Goal: Information Seeking & Learning: Learn about a topic

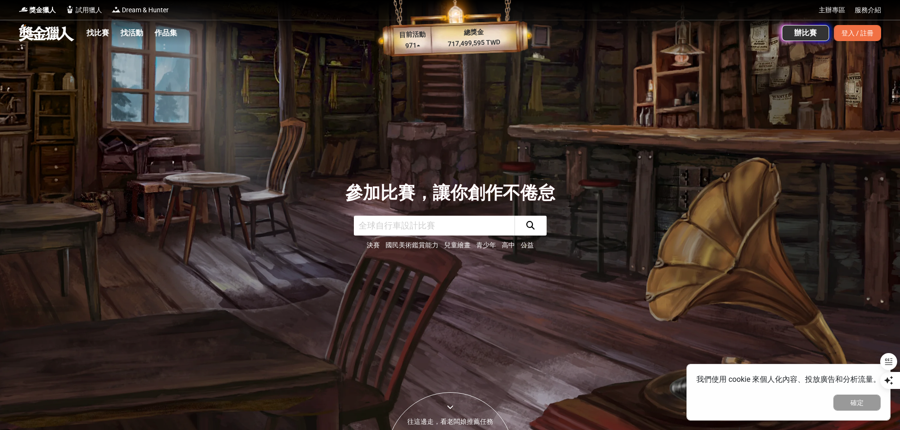
click at [97, 32] on link "找比賽" at bounding box center [98, 32] width 30 height 13
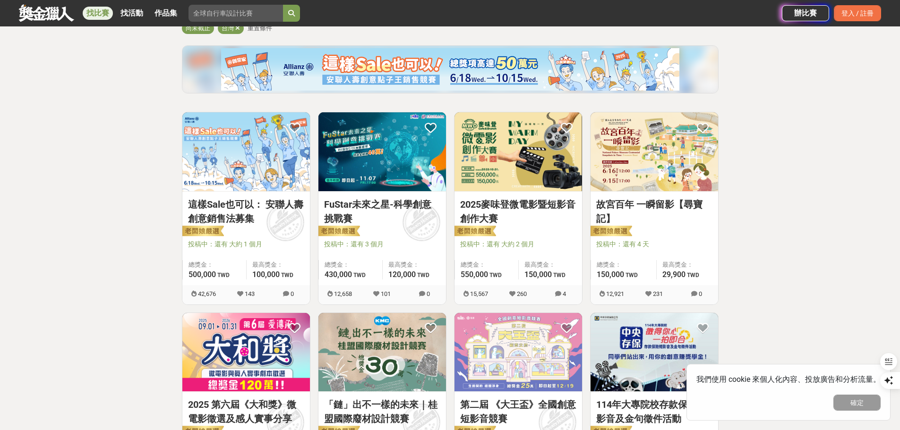
scroll to position [142, 0]
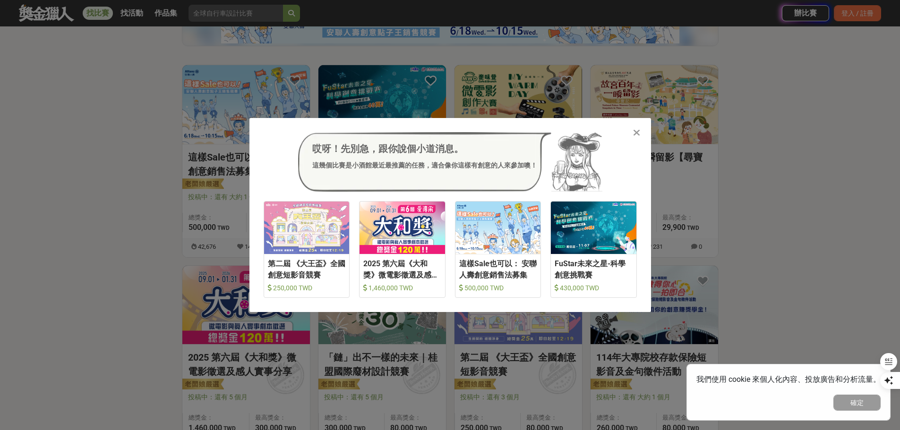
click at [628, 130] on div "哎呀！先別急，跟你說個小道消息。 這幾個比賽是小酒館最近最推薦的任務，適合像你這樣有創意的人來參加噢！ 收藏 第二屆 《大王盃》全國創意短影音競賽 250,0…" at bounding box center [449, 215] width 401 height 194
click at [632, 131] on div at bounding box center [636, 132] width 9 height 9
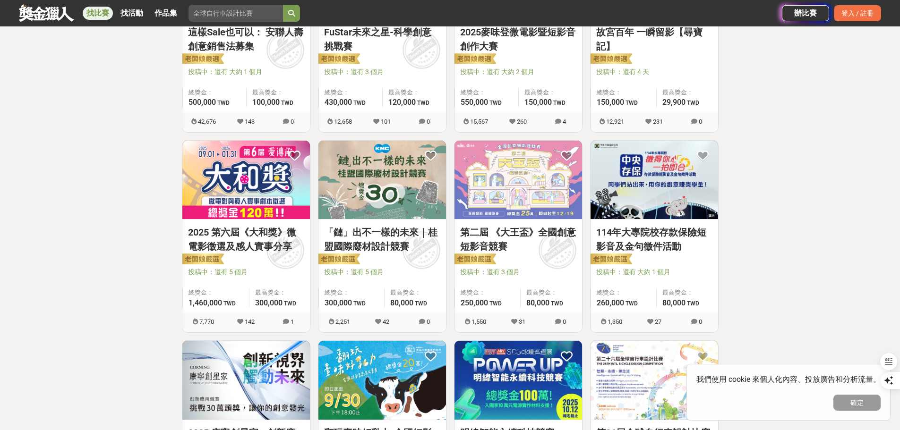
scroll to position [283, 0]
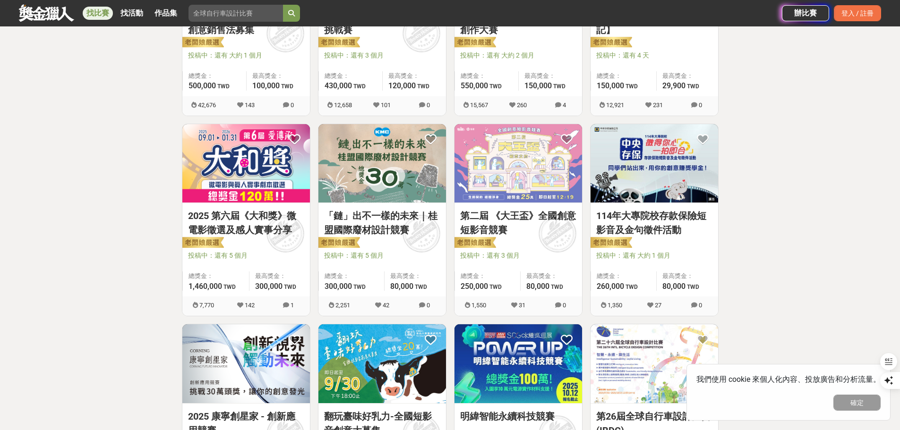
drag, startPoint x: 420, startPoint y: 243, endPoint x: 820, endPoint y: 261, distance: 400.0
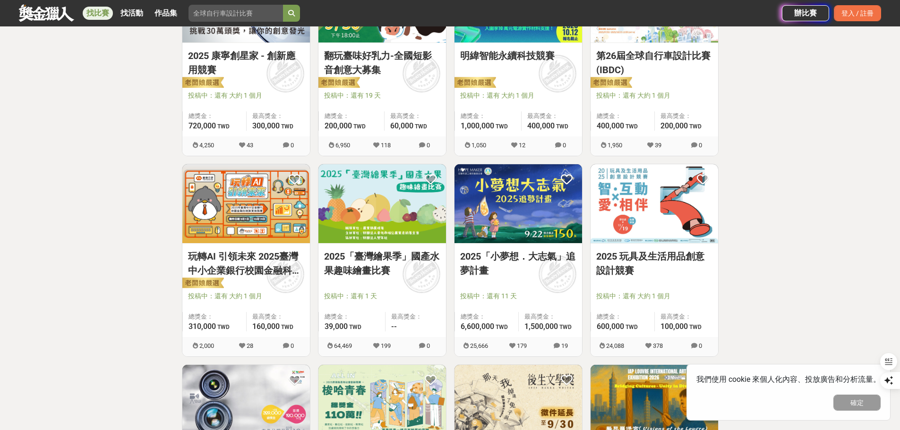
scroll to position [661, 0]
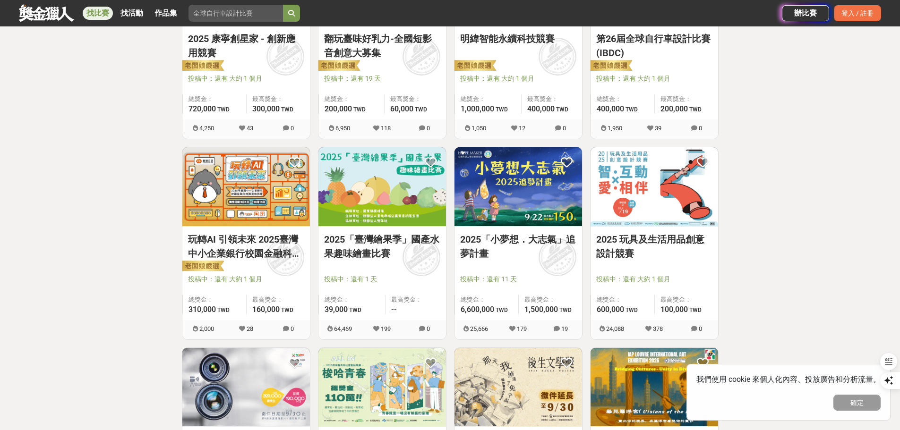
drag, startPoint x: 635, startPoint y: 222, endPoint x: 644, endPoint y: 270, distance: 49.6
drag, startPoint x: 644, startPoint y: 270, endPoint x: 611, endPoint y: 250, distance: 38.6
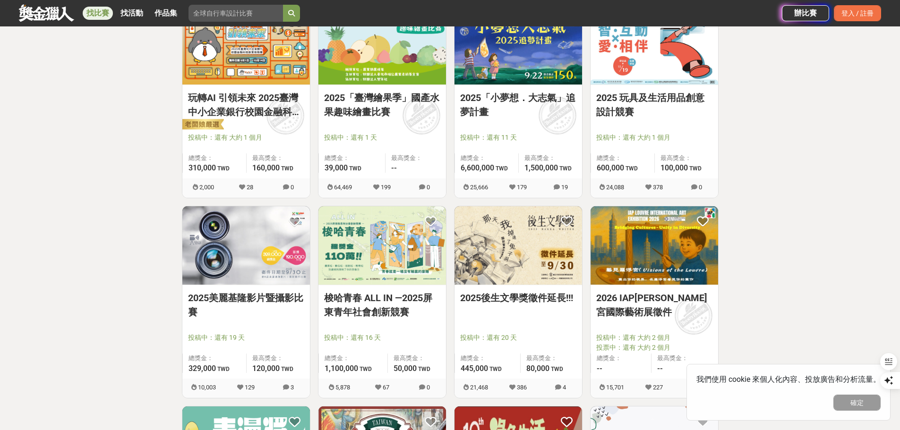
scroll to position [850, 0]
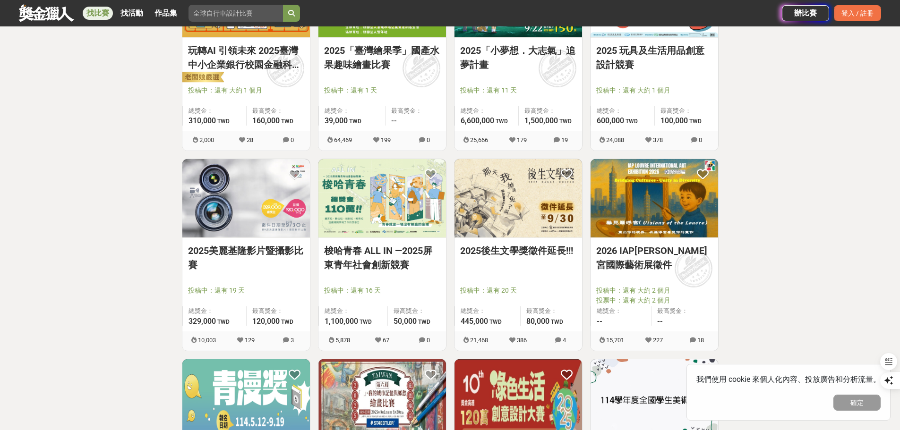
drag, startPoint x: 513, startPoint y: 275, endPoint x: 482, endPoint y: 254, distance: 37.3
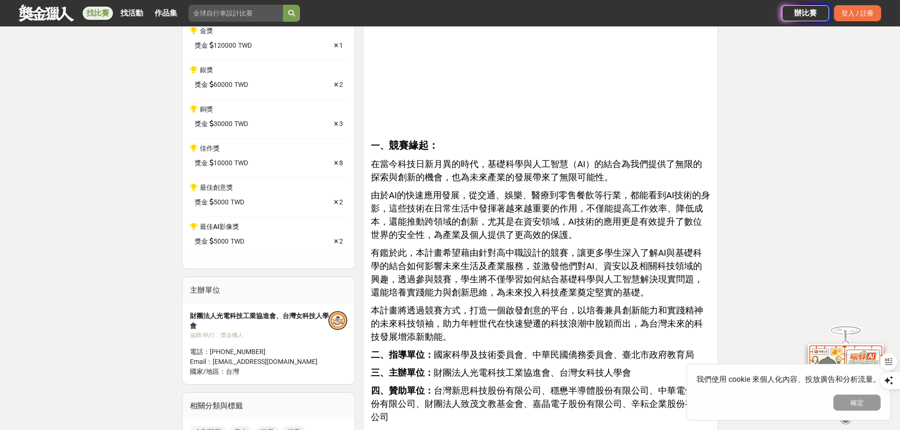
scroll to position [425, 0]
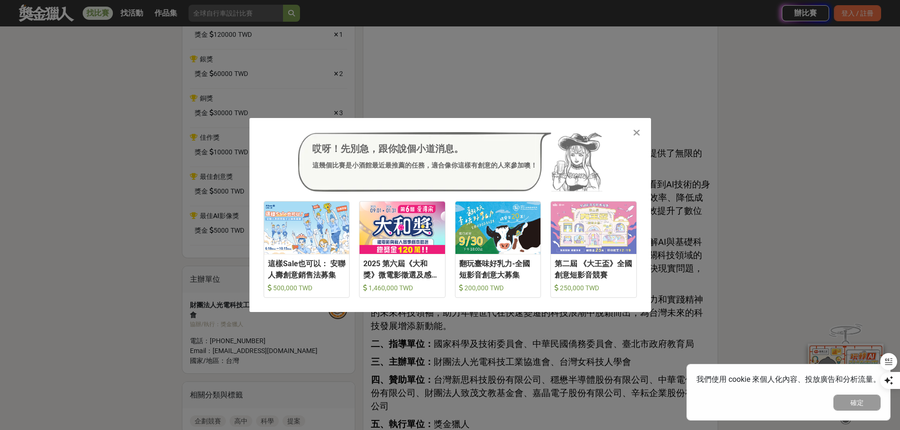
click at [637, 135] on icon at bounding box center [636, 132] width 7 height 9
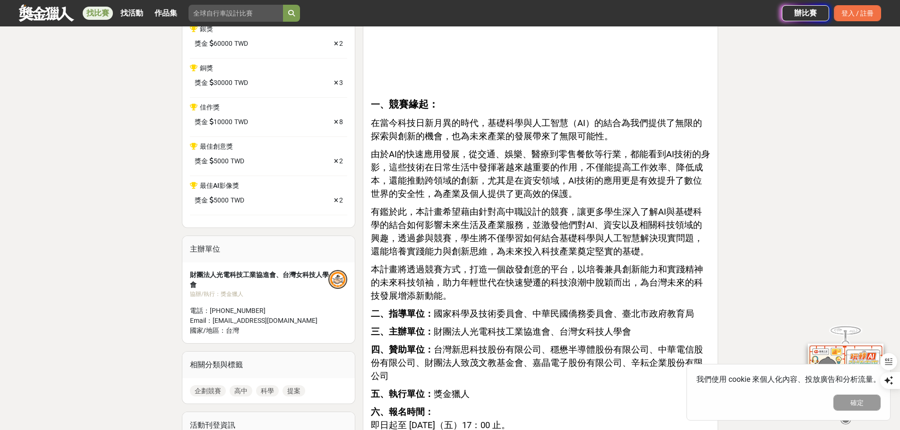
scroll to position [472, 0]
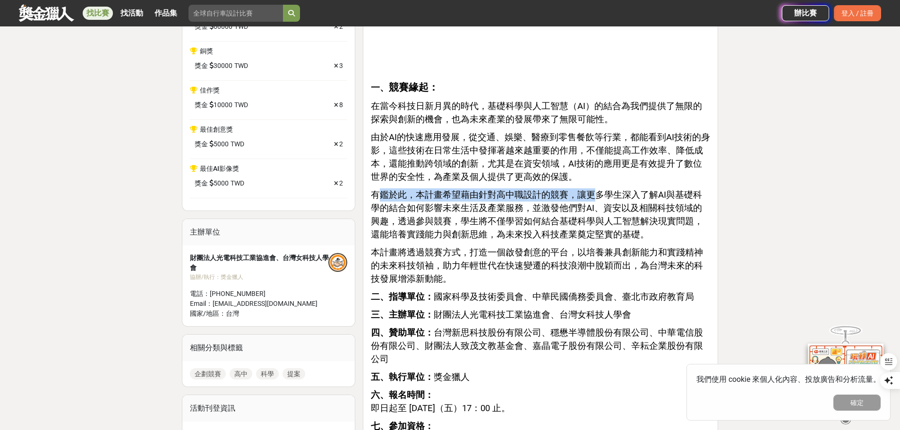
drag, startPoint x: 381, startPoint y: 197, endPoint x: 589, endPoint y: 197, distance: 207.8
click at [589, 197] on span "有鑑於此，本計畫希望藉由針對高中職設計的競賽，讓更多學生深入了解AI與基礎科學的結合如何影響未來生活及產業服務，並激發他們對AI、資安以及相關科技領域的興趣，…" at bounding box center [537, 215] width 332 height 50
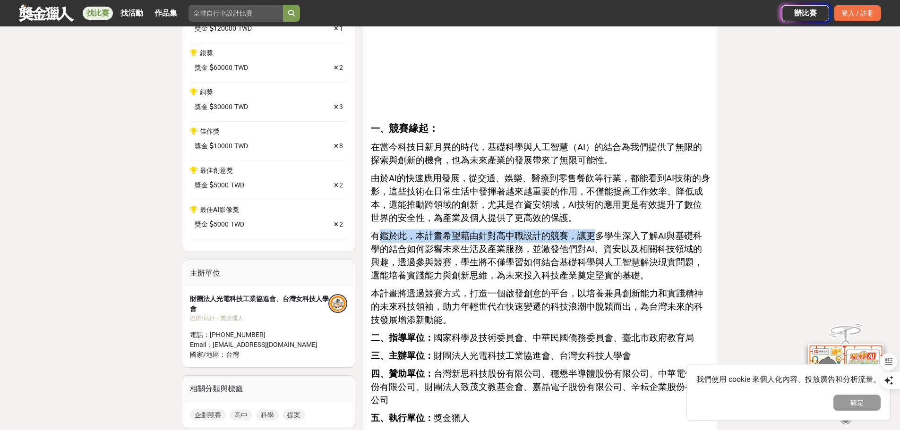
scroll to position [425, 0]
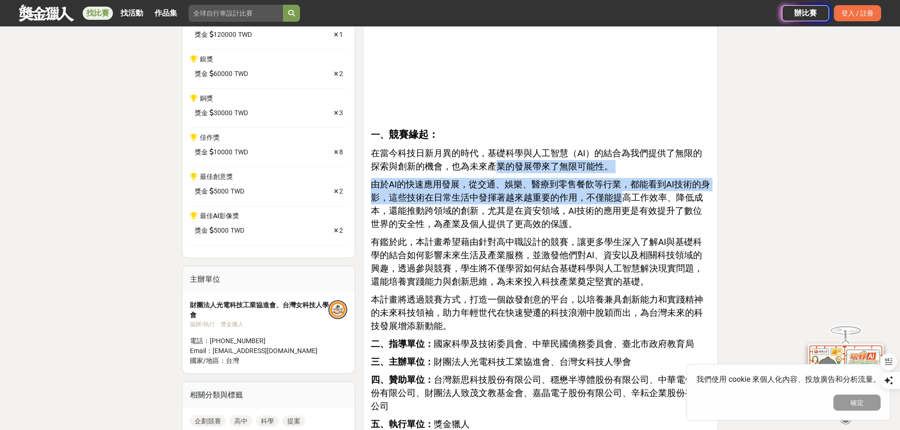
drag, startPoint x: 533, startPoint y: 181, endPoint x: 649, endPoint y: 194, distance: 117.4
click at [649, 190] on span "由於AI的快速應用發展，從交通、娛樂、醫療到零售餐飲等行業，都能看到AI技術的身影，這些技術在日常生活中發揮著越來越重要的作用，不僅能提高工作效率、降低成本，…" at bounding box center [540, 204] width 339 height 50
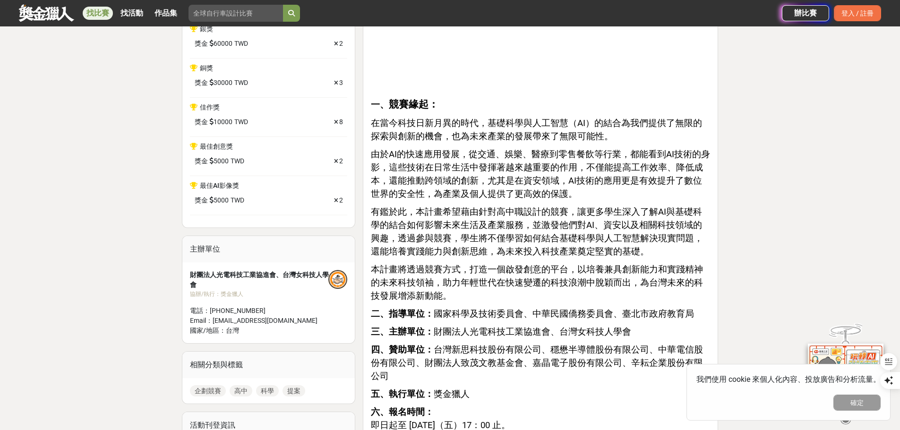
scroll to position [472, 0]
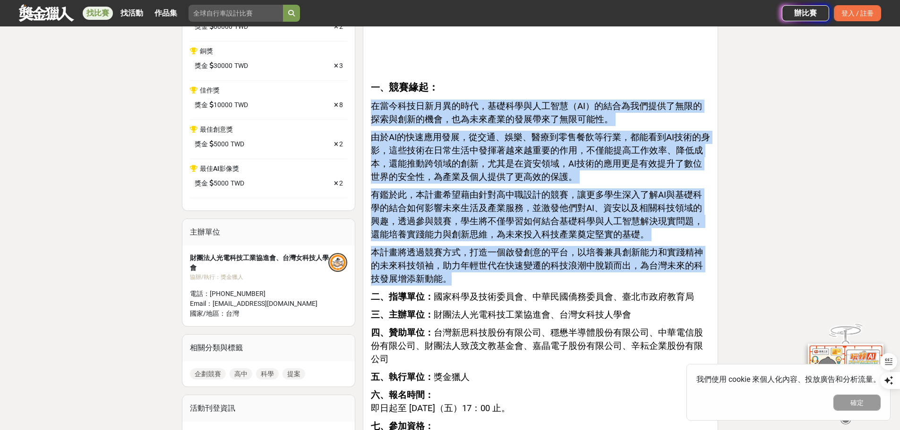
drag, startPoint x: 445, startPoint y: 282, endPoint x: 366, endPoint y: 112, distance: 187.9
click at [572, 164] on span "由於AI的快速應用發展，從交通、娛樂、醫療到零售餐飲等行業，都能看到AI技術的身影，這些技術在日常生活中發揮著越來越重要的作用，不僅能提高工作效率、降低成本，…" at bounding box center [540, 157] width 339 height 50
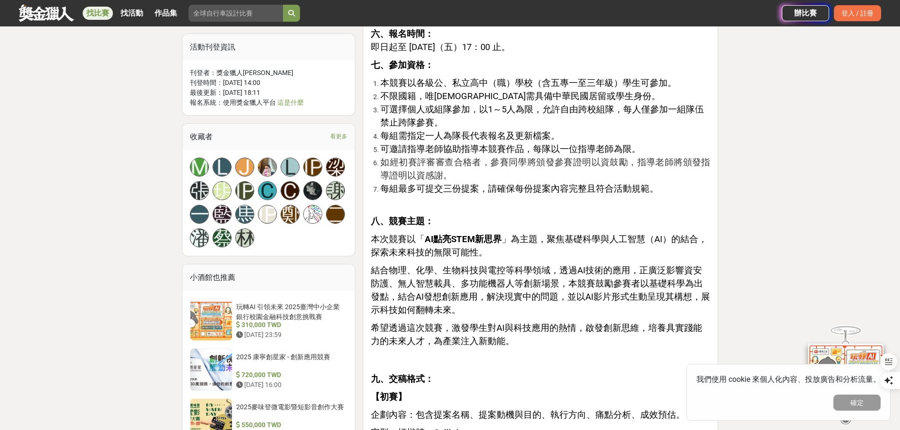
scroll to position [850, 0]
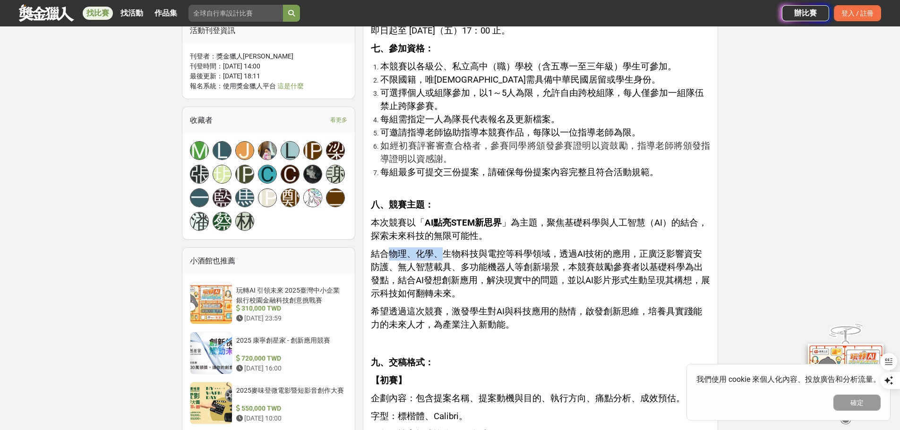
drag, startPoint x: 387, startPoint y: 235, endPoint x: 453, endPoint y: 239, distance: 65.3
click at [444, 249] on span "結合物理、化學、生物科技與電控等科學領域，透過AI技術的應用，正廣泛影響資安防護、無人智慧載具、多功能機器人等創新場景，本競賽鼓勵參賽者以基礎科學為出發點，結…" at bounding box center [540, 274] width 339 height 50
click at [475, 249] on span "結合物理、化學、生物科技與電控等科學領域，透過AI技術的應用，正廣泛影響資安防護、無人智慧載具、多功能機器人等創新場景，本競賽鼓勵參賽者以基礎科學為出發點，結…" at bounding box center [540, 274] width 339 height 50
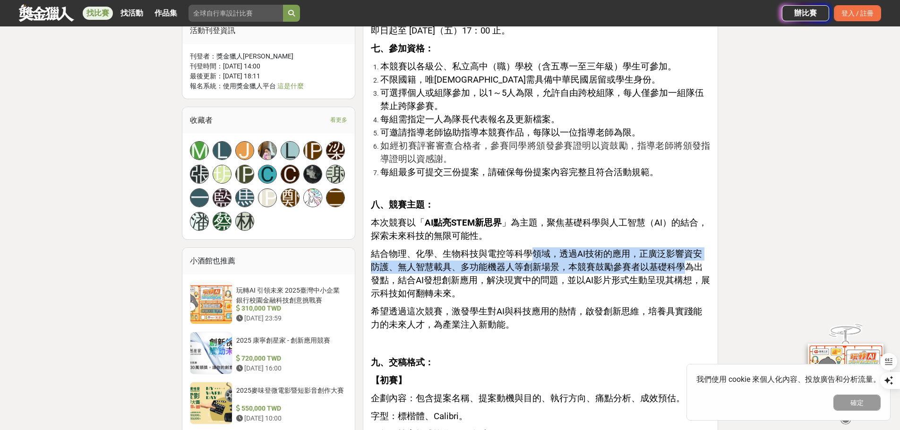
drag, startPoint x: 576, startPoint y: 241, endPoint x: 671, endPoint y: 256, distance: 96.1
click at [670, 255] on span "結合物理、化學、生物科技與電控等科學領域，透過AI技術的應用，正廣泛影響資安防護、無人智慧載具、多功能機器人等創新場景，本競賽鼓勵參賽者以基礎科學為出發點，結…" at bounding box center [540, 274] width 339 height 50
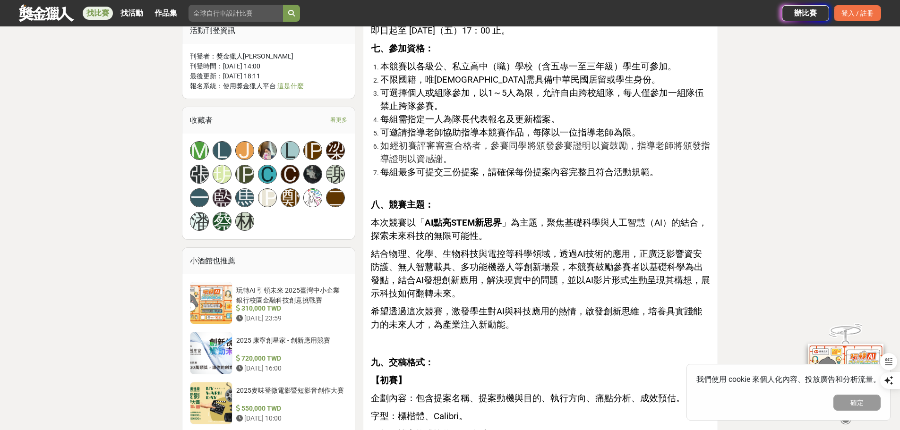
drag, startPoint x: 672, startPoint y: 262, endPoint x: 668, endPoint y: 273, distance: 11.1
click at [672, 264] on span "結合物理、化學、生物科技與電控等科學領域，透過AI技術的應用，正廣泛影響資安防護、無人智慧載具、多功能機器人等創新場景，本競賽鼓勵參賽者以基礎科學為出發點，結…" at bounding box center [540, 274] width 339 height 50
drag, startPoint x: 440, startPoint y: 50, endPoint x: 668, endPoint y: 47, distance: 228.6
click at [668, 60] on li "本競賽以各級公、私立高中（職）學校（含五專一至三年級）學生可參加。" at bounding box center [545, 66] width 330 height 13
click at [476, 126] on li "可邀請指導老師協助指導本競賽作品，每隊以一位指導老師為限。" at bounding box center [545, 132] width 330 height 13
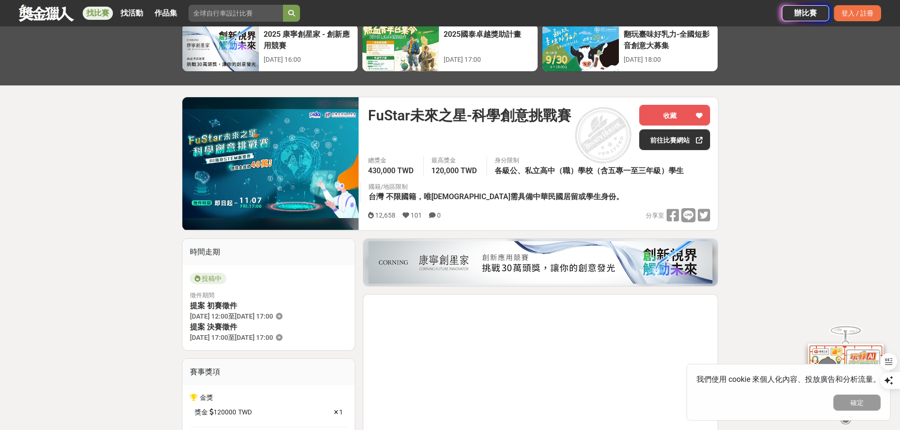
scroll to position [0, 0]
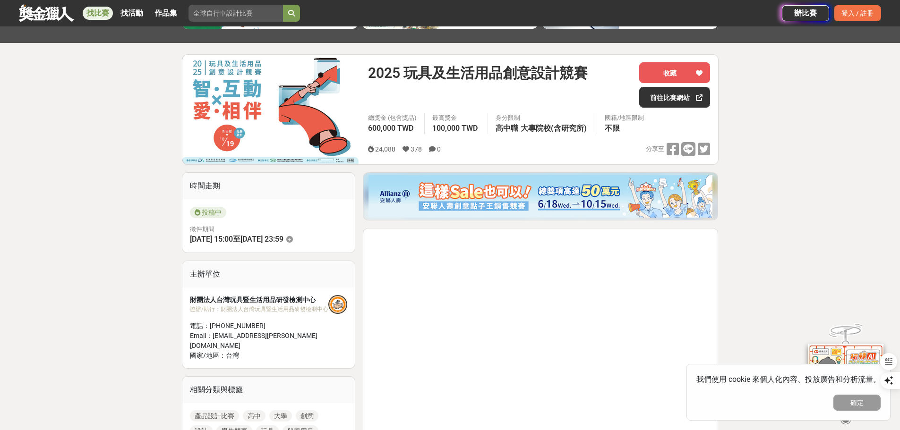
scroll to position [47, 0]
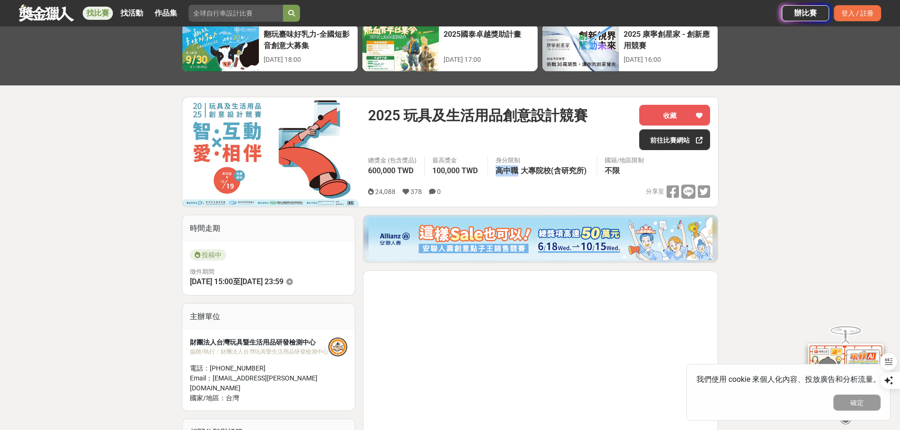
drag, startPoint x: 520, startPoint y: 174, endPoint x: 596, endPoint y: 164, distance: 76.2
click at [596, 164] on div "身分限制 高中職 大專院校(含研究所)" at bounding box center [541, 166] width 109 height 21
click at [604, 179] on div "總獎金 (包含獎品) 600,000 TWD 最高獎金 100,000 TWD 身分限制 高中職 大專院校(含研究所) 國籍/地區限制 不限" at bounding box center [538, 169] width 357 height 26
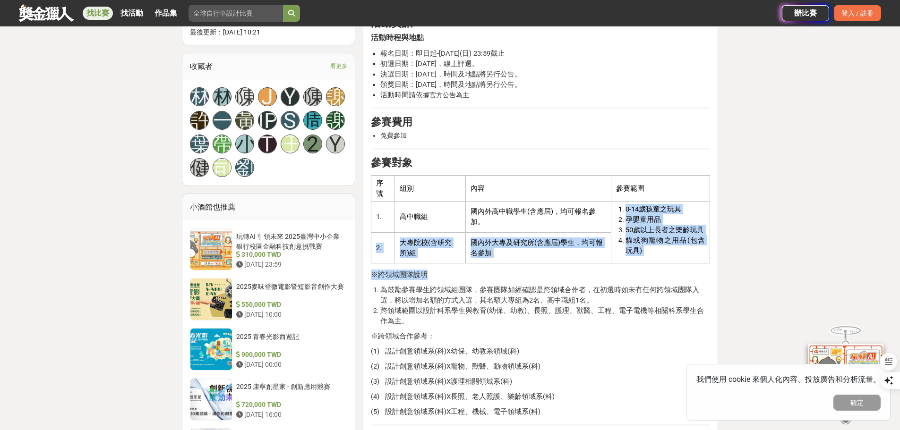
scroll to position [614, 0]
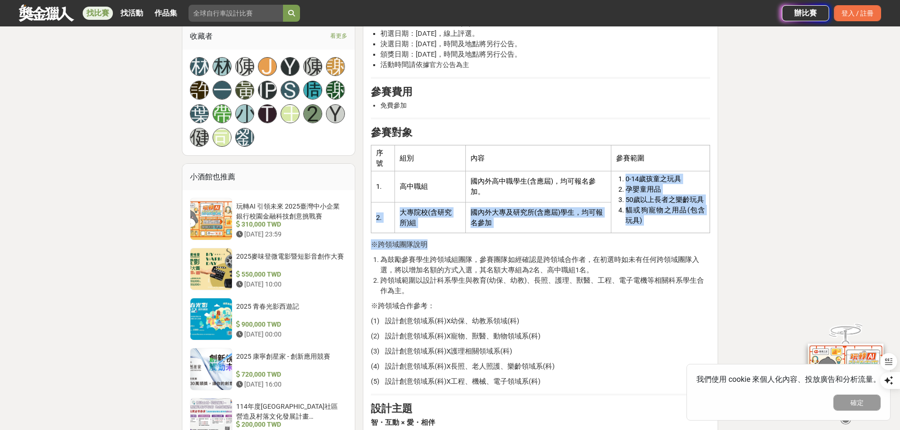
drag, startPoint x: 630, startPoint y: 226, endPoint x: 675, endPoint y: 236, distance: 46.1
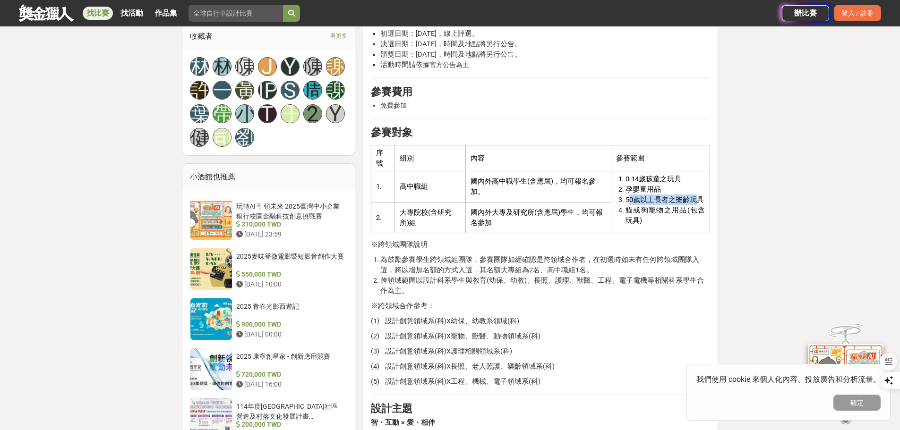
drag, startPoint x: 628, startPoint y: 199, endPoint x: 703, endPoint y: 200, distance: 75.6
click at [700, 199] on span "50歲以上長者之樂齡玩具" at bounding box center [664, 200] width 78 height 9
click at [706, 202] on td "0-14歲孩童之玩具 孕嬰童用品 50歲以上長者之樂齡玩具 貓或狗寵物之用品(包含玩具)" at bounding box center [660, 202] width 99 height 62
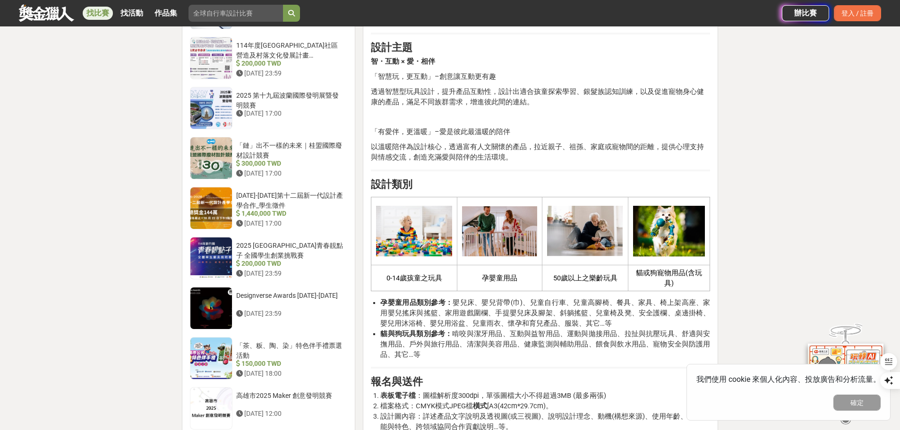
scroll to position [992, 0]
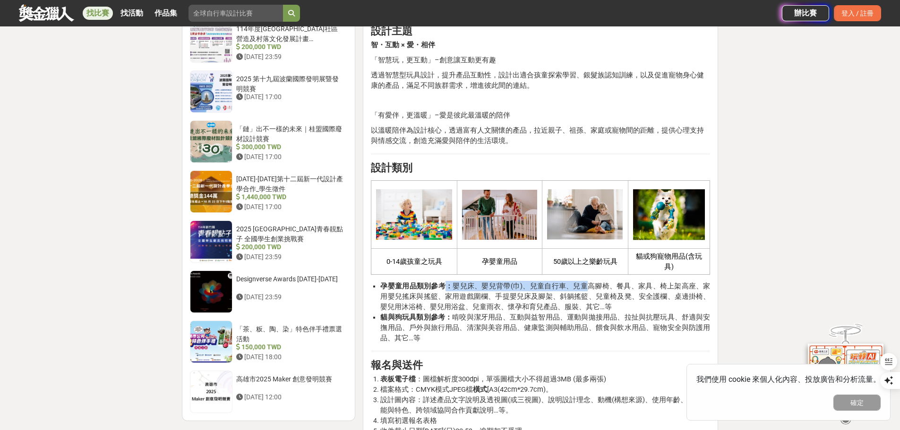
drag, startPoint x: 446, startPoint y: 286, endPoint x: 584, endPoint y: 286, distance: 137.5
click at [584, 286] on span "孕嬰童用品類別參考： 嬰兒床、嬰兒背帶(巾)、兒童自行車、兒童高腳椅、餐具、家具、椅上架高座、家用嬰兒搖床與搖籃、家用遊戲圍欄、手提嬰兒床及腳架、斜躺搖籃、兒…" at bounding box center [545, 296] width 330 height 29
click at [602, 312] on li "貓與狗玩具類別參考： 啃咬與潔牙用品、互動與益智用品、運動與拋接用品、拉扯與抗壓玩具、舒適與安撫用品、戶外與旅行用品、清潔與美容用品、健康監測與輔助用品、餵食…" at bounding box center [545, 327] width 330 height 31
drag, startPoint x: 487, startPoint y: 261, endPoint x: 510, endPoint y: 262, distance: 22.7
click at [510, 262] on span "孕嬰童用品" at bounding box center [499, 261] width 35 height 9
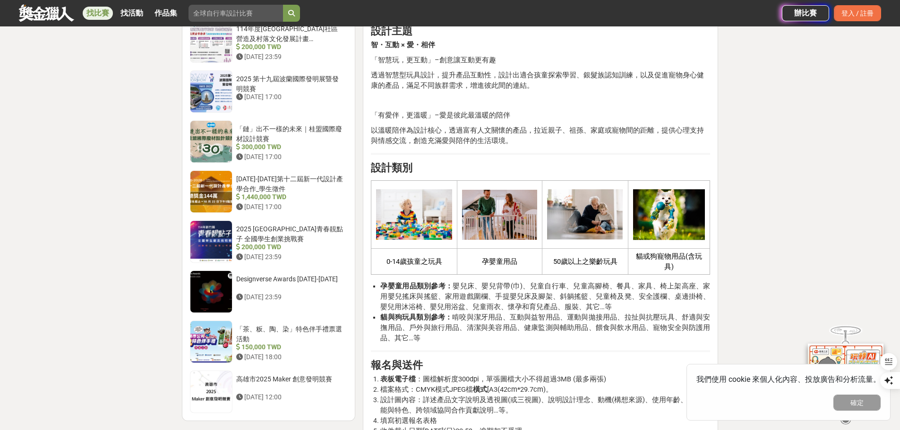
click at [524, 259] on td "孕嬰童用品" at bounding box center [499, 262] width 85 height 26
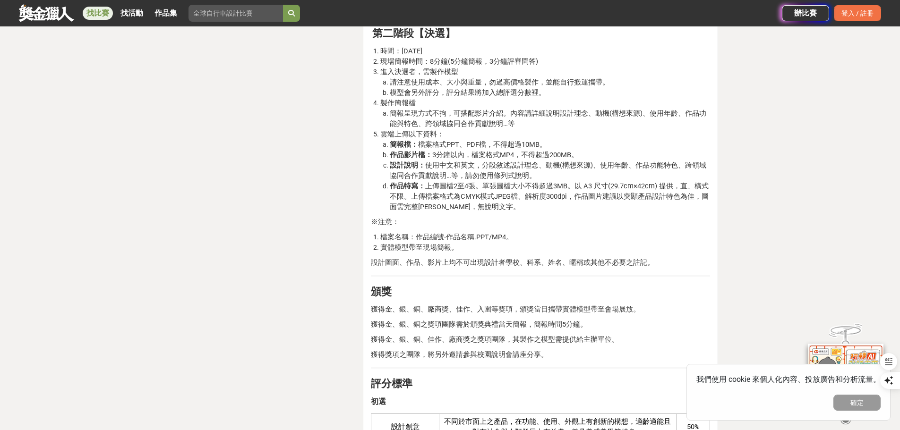
scroll to position [1464, 0]
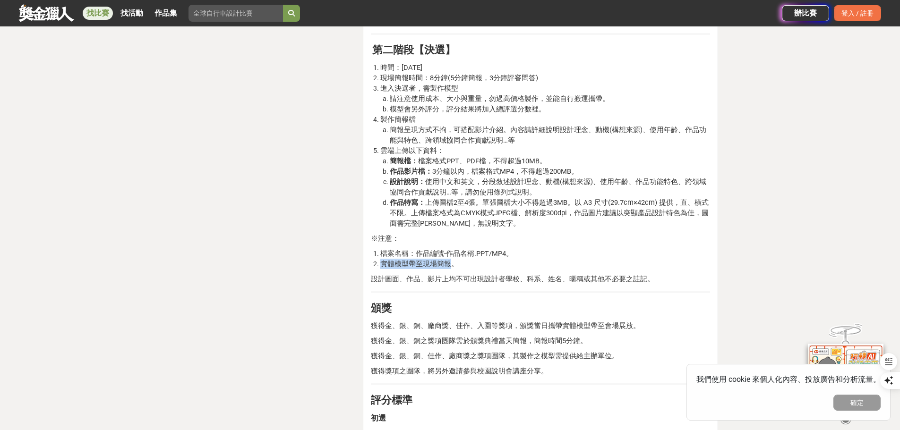
drag, startPoint x: 384, startPoint y: 266, endPoint x: 453, endPoint y: 268, distance: 68.0
click at [453, 268] on span "實體模型帶至現場簡報。" at bounding box center [419, 264] width 78 height 9
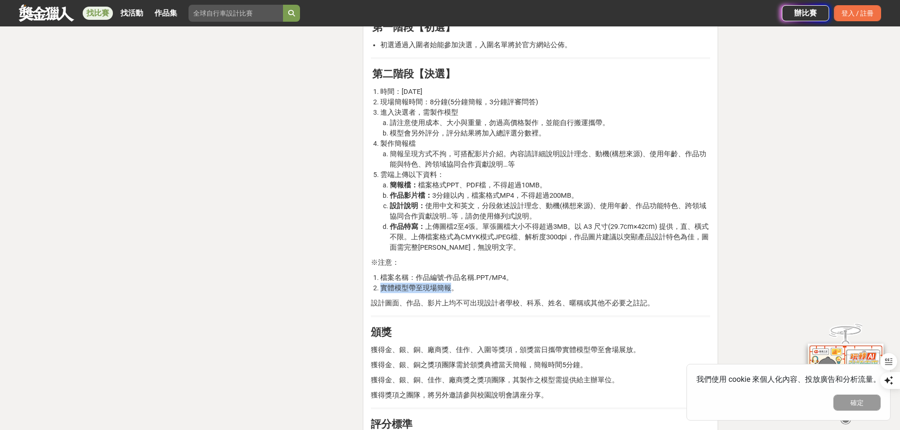
scroll to position [1417, 0]
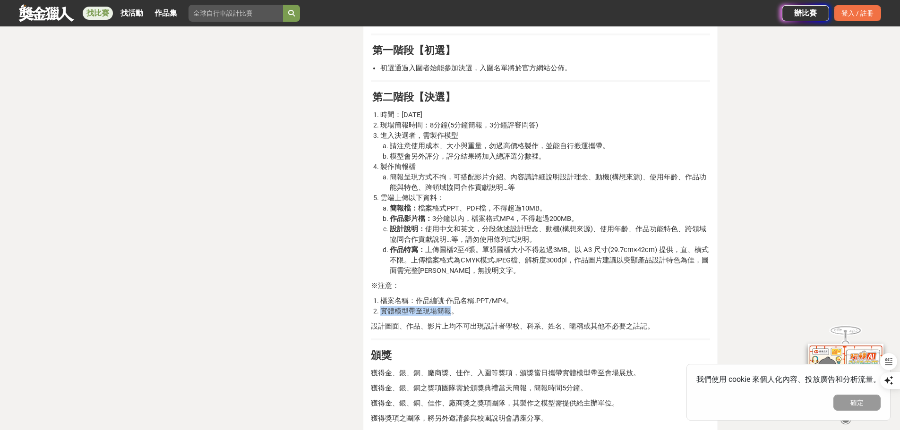
click at [452, 313] on span "實體模型帶至現場簡報。" at bounding box center [419, 311] width 78 height 9
drag, startPoint x: 452, startPoint y: 313, endPoint x: 368, endPoint y: 285, distance: 87.5
click at [383, 316] on li "實體模型帶至現場簡報。" at bounding box center [545, 311] width 330 height 10
click at [404, 114] on span "時間：114年11月" at bounding box center [401, 115] width 42 height 9
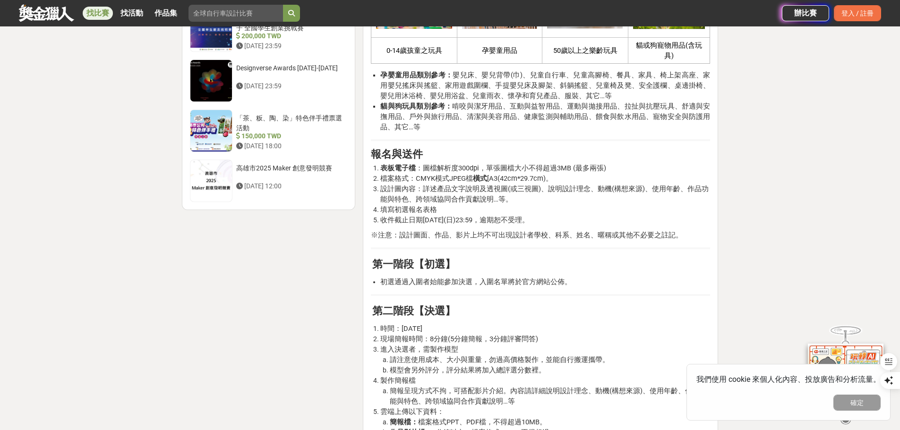
scroll to position [1134, 0]
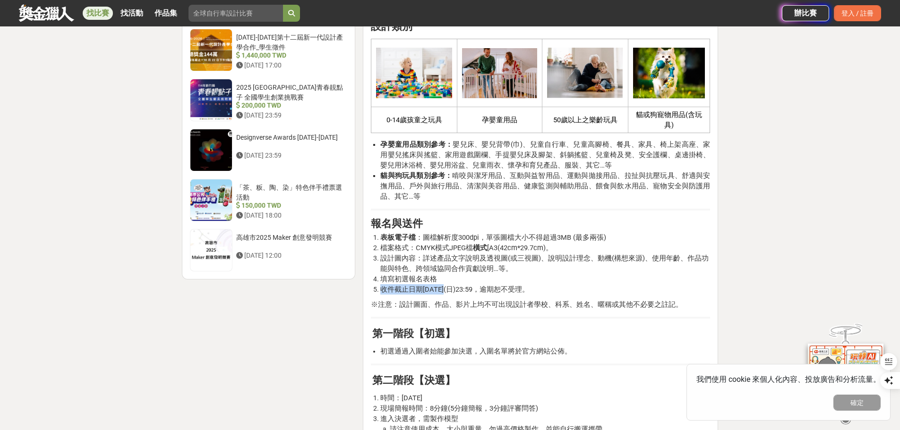
drag, startPoint x: 448, startPoint y: 287, endPoint x: 528, endPoint y: 284, distance: 79.4
click at [528, 284] on ol "表板電子檔 ：圖檔解析度300dpi，單張圖檔大小不得超過3MB (最多兩張) 檔案格式：CMYK模式JPEG檔 橫式 [A3(42cm*29.7cm)。 設…" at bounding box center [540, 263] width 339 height 62
click at [438, 251] on span "檔案格式：CMYK模式JPEG檔 橫式 [A3(42cm*29.7cm)。" at bounding box center [466, 248] width 172 height 9
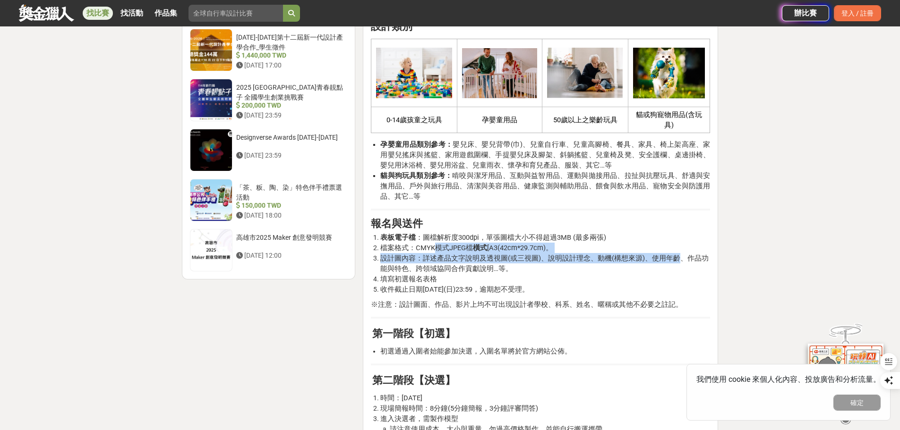
drag, startPoint x: 438, startPoint y: 251, endPoint x: 658, endPoint y: 261, distance: 220.3
click at [658, 261] on ol "表板電子檔 ：圖檔解析度300dpi，單張圖檔大小不得超過3MB (最多兩張) 檔案格式：CMYK模式JPEG檔 橫式 [A3(42cm*29.7cm)。 設…" at bounding box center [540, 263] width 339 height 62
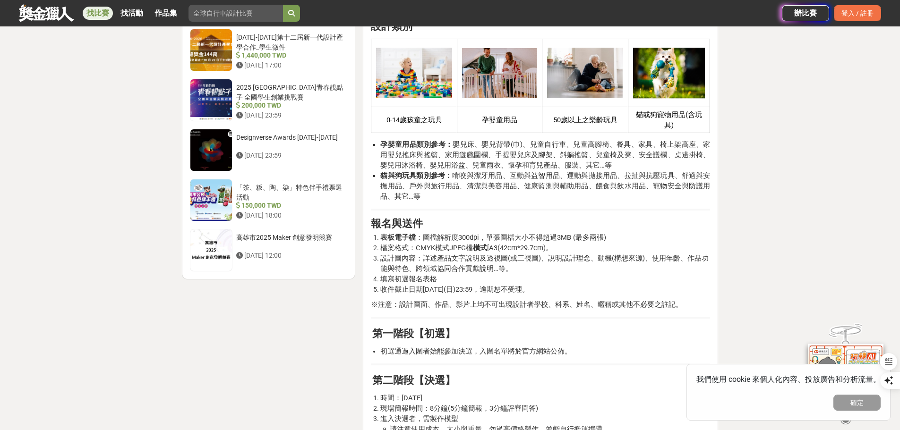
click at [657, 289] on li "收件截止日期114年10月19日(日)23:59，逾期恕不受理。" at bounding box center [545, 289] width 330 height 10
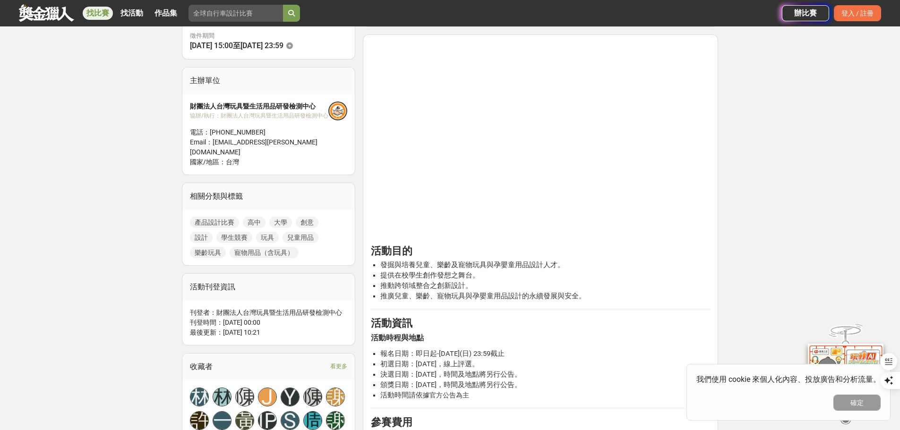
scroll to position [0, 0]
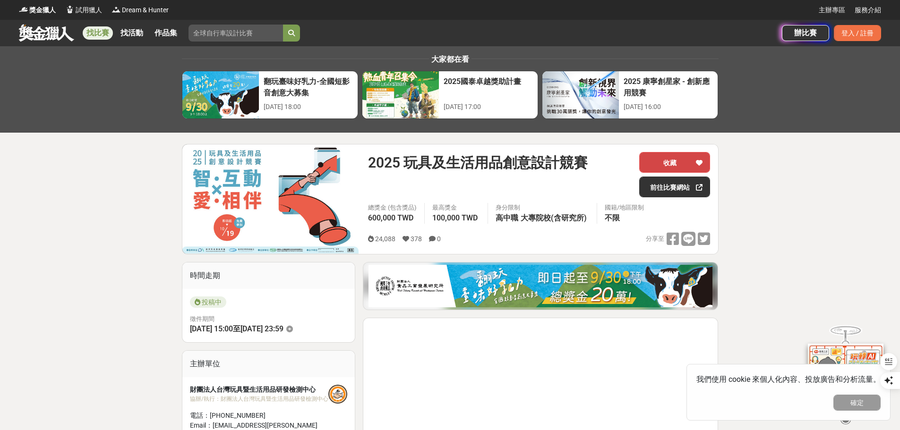
click at [687, 168] on button "收藏" at bounding box center [674, 162] width 71 height 21
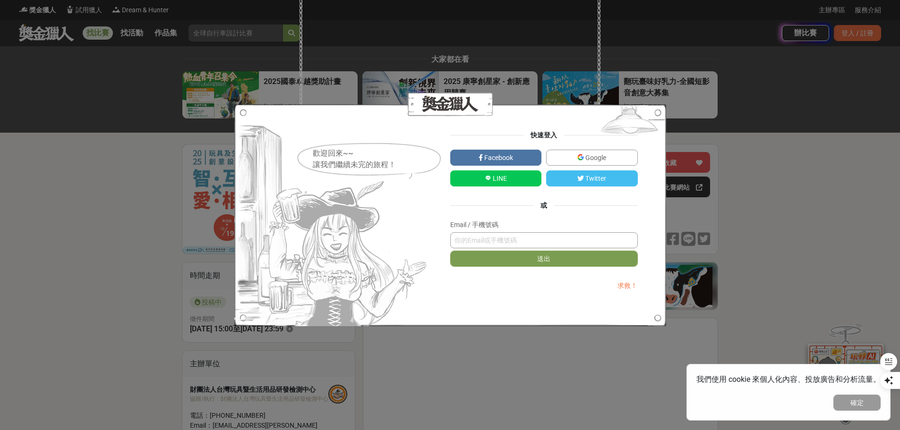
click at [511, 241] on input "text" at bounding box center [544, 240] width 188 height 16
type input "sun696718@gmail.com"
click at [450, 251] on button "送出" at bounding box center [544, 259] width 188 height 16
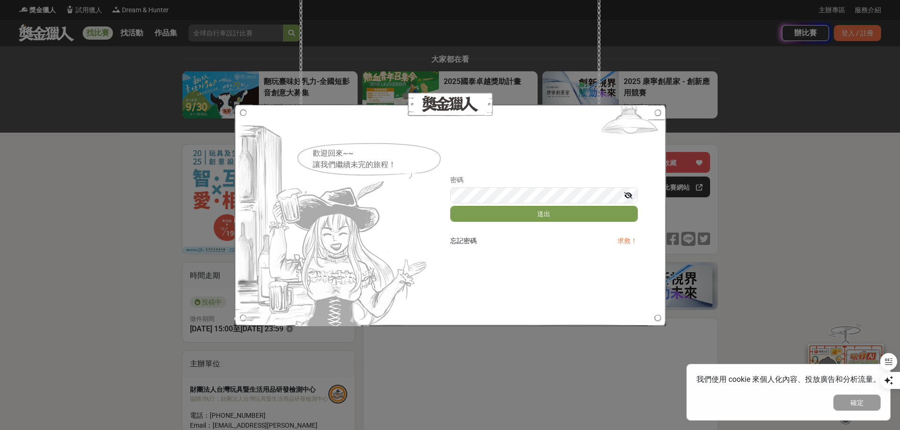
click at [543, 205] on form "密碼 送出" at bounding box center [544, 200] width 188 height 51
click at [542, 216] on button "送出" at bounding box center [544, 214] width 188 height 16
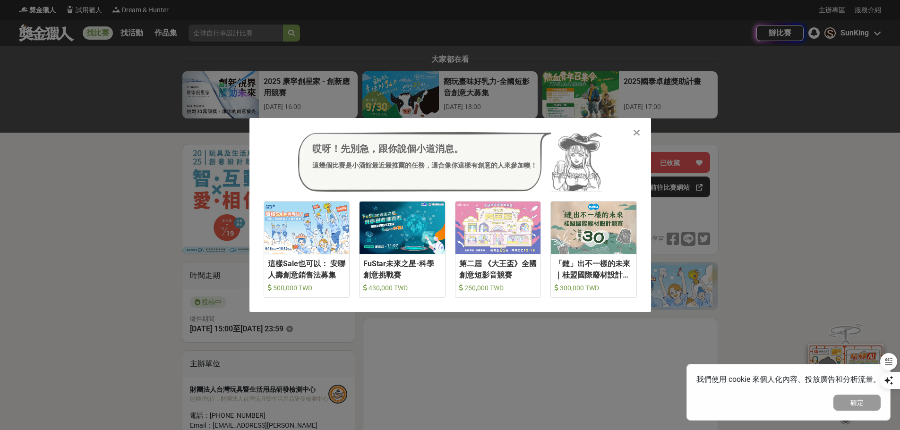
click at [637, 137] on icon at bounding box center [636, 132] width 7 height 9
